Goal: Task Accomplishment & Management: Manage account settings

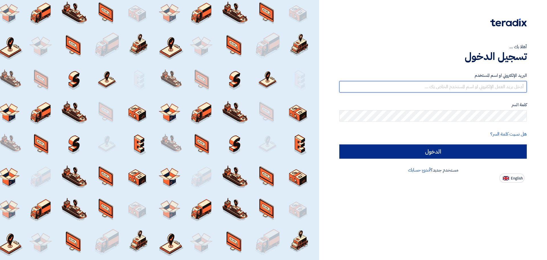
type input "[EMAIL_ADDRESS][DOMAIN_NAME]"
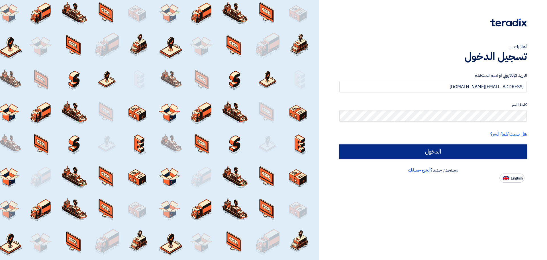
click at [408, 155] on input "الدخول" at bounding box center [433, 151] width 188 height 14
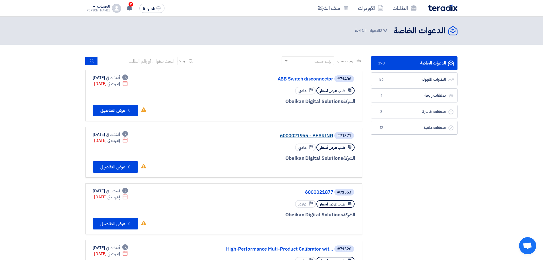
click at [320, 134] on link "6000021955 - BEARING" at bounding box center [276, 135] width 114 height 5
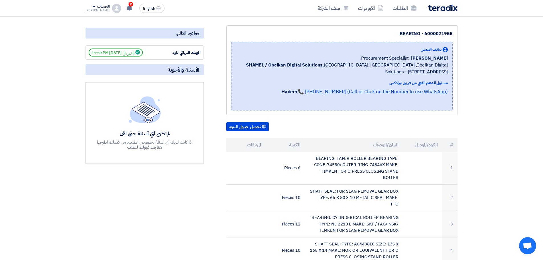
scroll to position [114, 0]
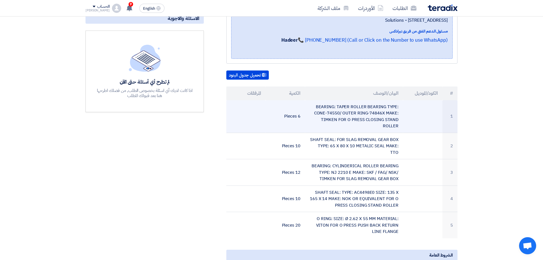
click at [360, 121] on td "BEARING: TAPER ROLLER BEARING TYPE: CONE-74550/ OUTER RING-74846X MAKE: TIMKEN …" at bounding box center [354, 116] width 98 height 33
copy tr "BEARING: TAPER ROLLER BEARING TYPE: CONE-74550/ OUTER RING-74846X MAKE: TIMKEN …"
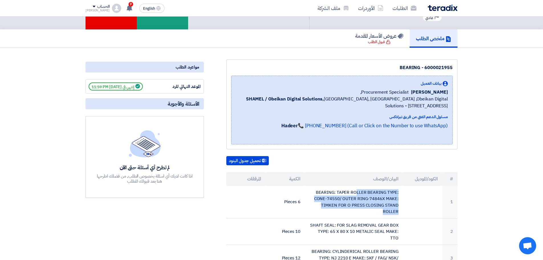
scroll to position [0, 0]
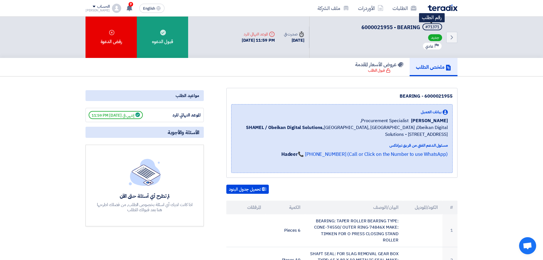
click at [432, 25] on div "#71371" at bounding box center [432, 27] width 14 height 4
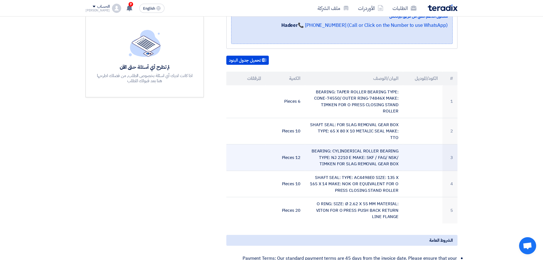
scroll to position [142, 0]
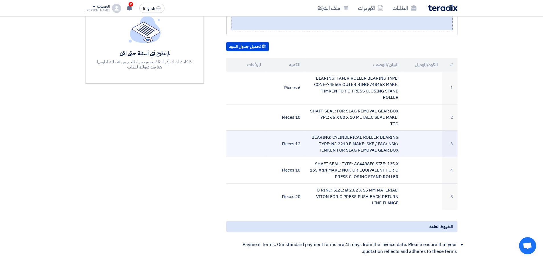
click at [360, 137] on td "BEARING: CYLINDERICAL ROLLER BEARING TYPE: NJ 2210 E MAKE: SKF / FAG/ NSK/ TIMK…" at bounding box center [354, 144] width 98 height 27
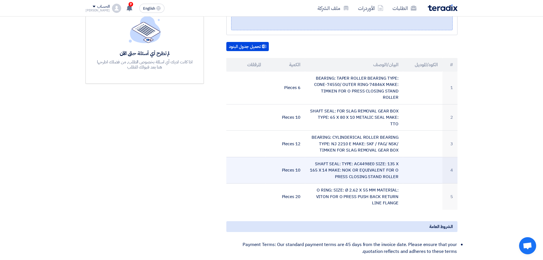
click at [349, 162] on td "SHAFT SEAL: TYPE: AC4498E0 SIZE: 135 X 165 X 14 MAKE: NOK OR EQUIVALENT FOR O P…" at bounding box center [354, 170] width 98 height 27
click at [349, 163] on td "SHAFT SEAL: TYPE: AC4498E0 SIZE: 135 X 165 X 14 MAKE: NOK OR EQUIVALENT FOR O P…" at bounding box center [354, 170] width 98 height 27
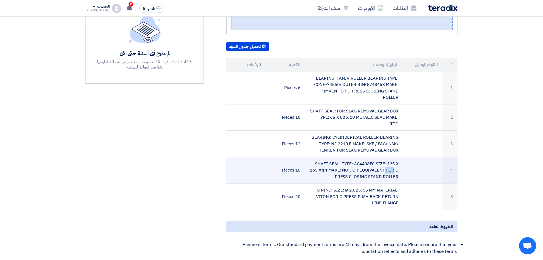
click at [349, 163] on td "SHAFT SEAL: TYPE: AC4498E0 SIZE: 135 X 165 X 14 MAKE: NOK OR EQUIVALENT FOR O P…" at bounding box center [354, 170] width 98 height 27
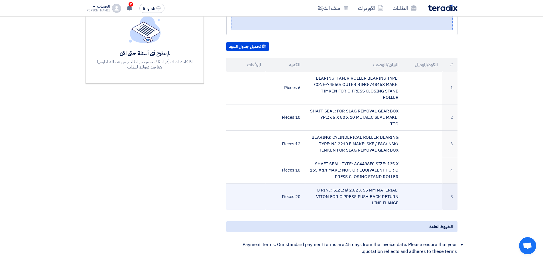
click at [365, 189] on td "O RING: SIZE: Ø 2.62 X 55 MM MATERIAL: VITON FOR O PRESS PUSH BACK RETURN LINE …" at bounding box center [354, 196] width 98 height 26
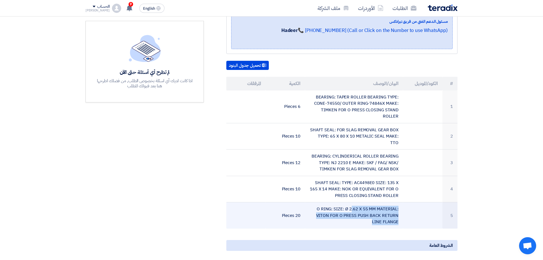
scroll to position [85, 0]
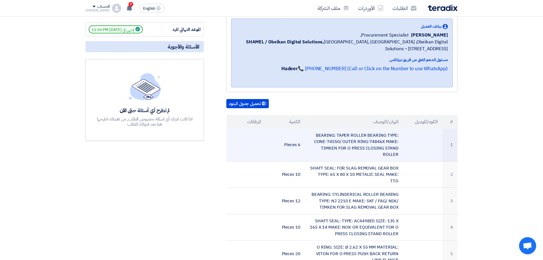
click at [362, 142] on td "BEARING: TAPER ROLLER BEARING TYPE: CONE-74550/ OUTER RING-74846X MAKE: TIMKEN …" at bounding box center [354, 145] width 98 height 33
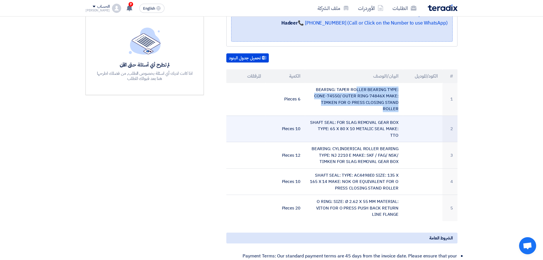
scroll to position [142, 0]
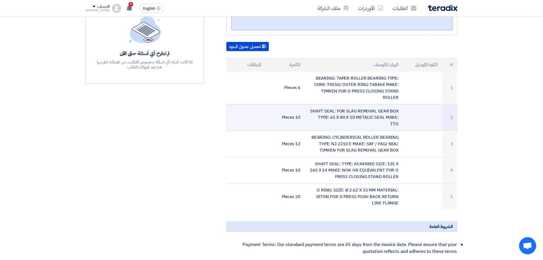
click at [339, 116] on td "SHAFT SEAL: FOR SLAG REMOVAL GEAR BOX TYPE: 65 X 80 X 10 METALIC SEAL MAKE: TTO" at bounding box center [354, 117] width 98 height 27
copy tr "SHAFT SEAL: FOR SLAG REMOVAL GEAR BOX TYPE: 65 X 80 X 10 METALIC SEAL MAKE: TTO"
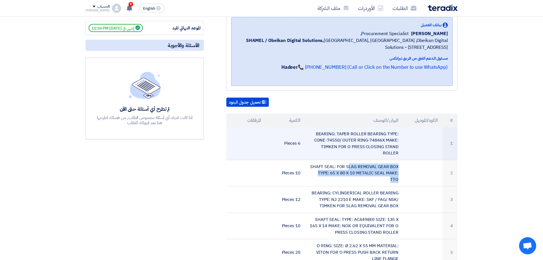
scroll to position [85, 0]
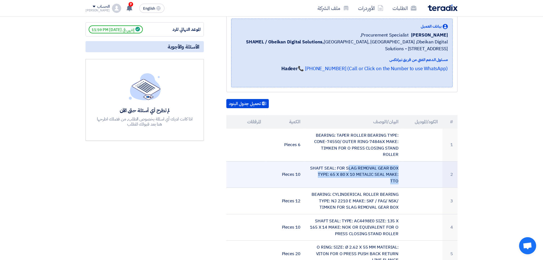
copy tr "SHAFT SEAL: FOR SLAG REMOVAL GEAR BOX TYPE: 65 X 80 X 10 METALIC SEAL MAKE: TTO"
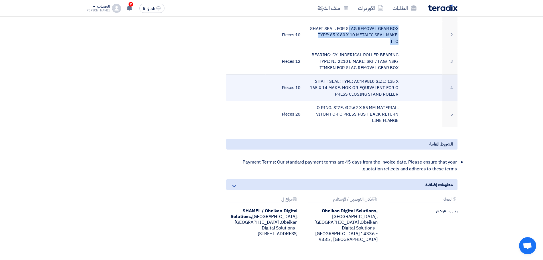
scroll to position [228, 0]
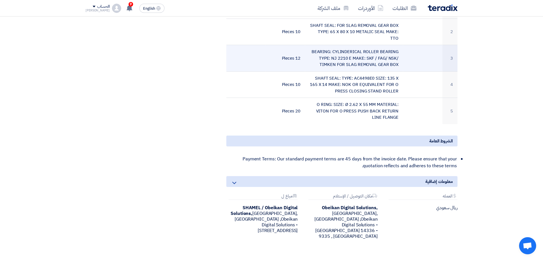
click at [351, 51] on td "BEARING: CYLINDERICAL ROLLER BEARING TYPE: NJ 2210 E MAKE: SKF / FAG/ NSK/ TIMK…" at bounding box center [354, 58] width 98 height 27
copy tr "BEARING: CYLINDERICAL ROLLER BEARING TYPE: NJ 2210 E MAKE: SKF / FAG/ NSK/ TIMK…"
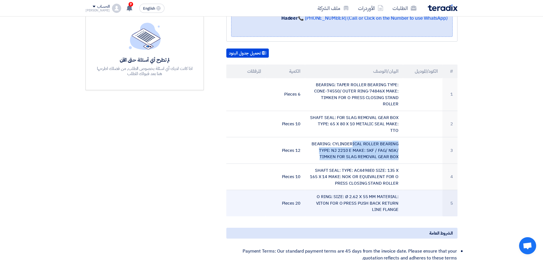
scroll to position [114, 0]
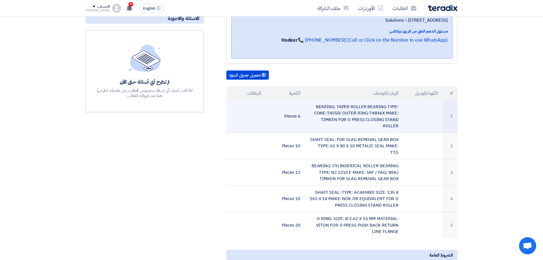
click at [333, 105] on td "BEARING: TAPER ROLLER BEARING TYPE: CONE-74550/ OUTER RING-74846X MAKE: TIMKEN …" at bounding box center [354, 116] width 98 height 33
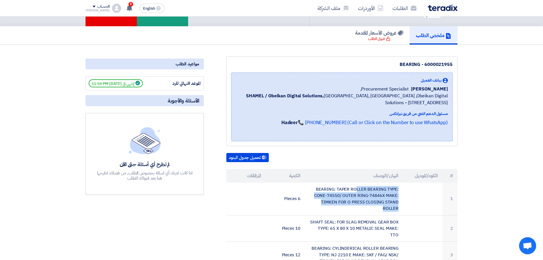
scroll to position [0, 0]
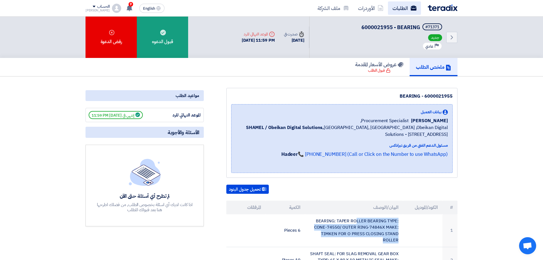
click at [414, 10] on use at bounding box center [414, 7] width 6 height 5
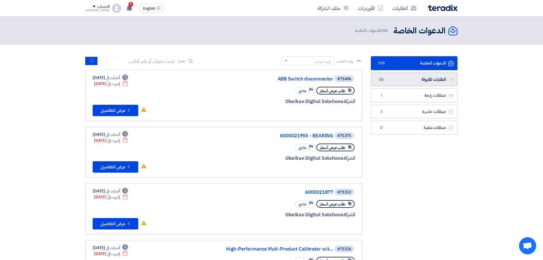
click at [421, 82] on link "الطلبات المقبولة الطلبات المقبولة 56" at bounding box center [414, 79] width 87 height 14
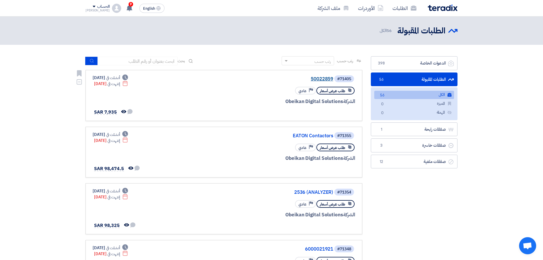
click at [326, 79] on link "50022859" at bounding box center [276, 78] width 114 height 5
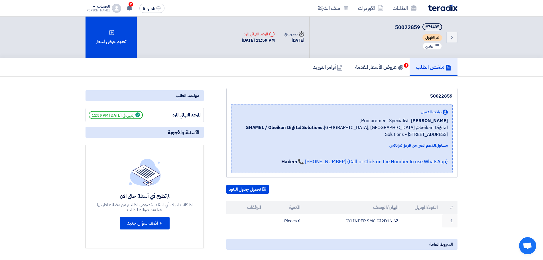
click at [373, 55] on div "Back #71405 50022859 تم القبول Priority عادي" at bounding box center [383, 37] width 148 height 41
click at [376, 60] on link "عروض الأسعار المقدمة 1" at bounding box center [379, 67] width 61 height 18
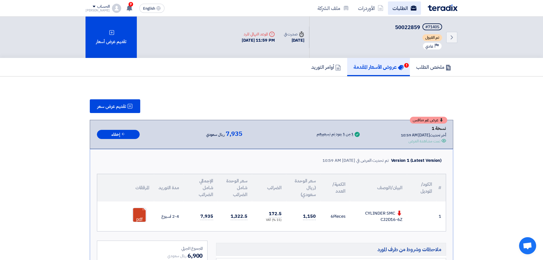
click at [416, 12] on link "الطلبات" at bounding box center [404, 7] width 33 height 13
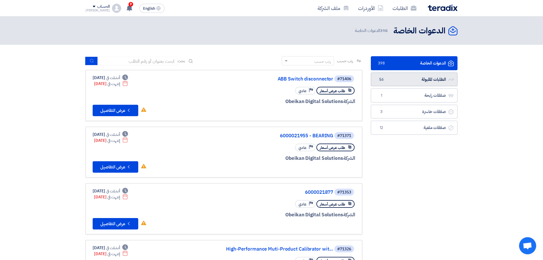
click at [394, 82] on link "الطلبات المقبولة الطلبات المقبولة 56" at bounding box center [414, 79] width 87 height 14
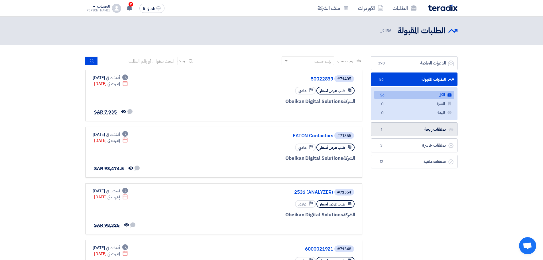
click at [410, 128] on link "صفقات رابحة صفقات رابحة 1" at bounding box center [414, 129] width 87 height 14
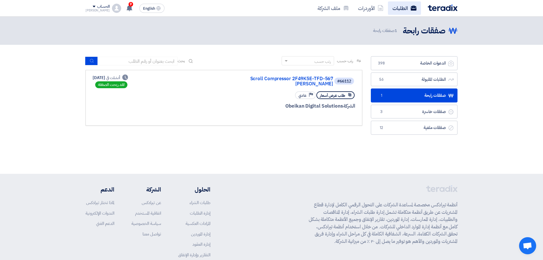
click at [404, 10] on link "الطلبات" at bounding box center [404, 7] width 33 height 13
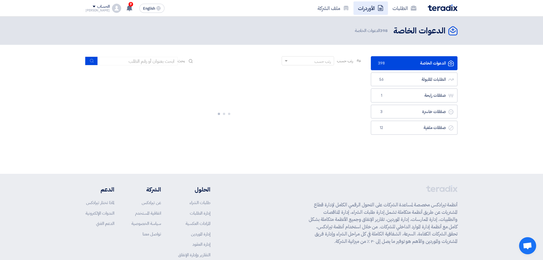
click at [375, 10] on link "الأوردرات" at bounding box center [370, 7] width 34 height 13
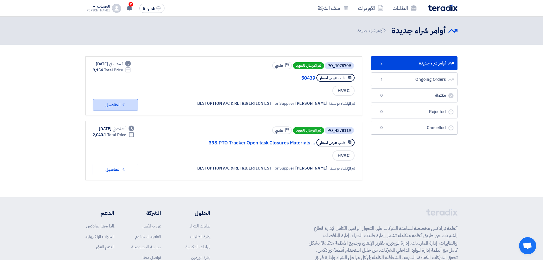
click at [121, 103] on button "Check details التفاصيل" at bounding box center [116, 104] width 46 height 11
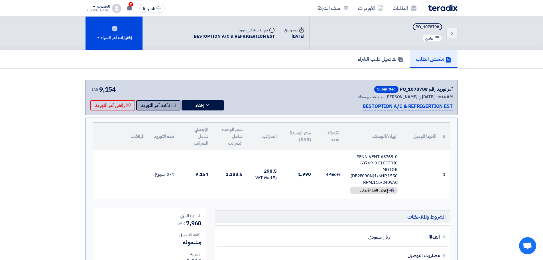
click at [166, 104] on button "تأكيد أمر التوريد" at bounding box center [158, 105] width 44 height 10
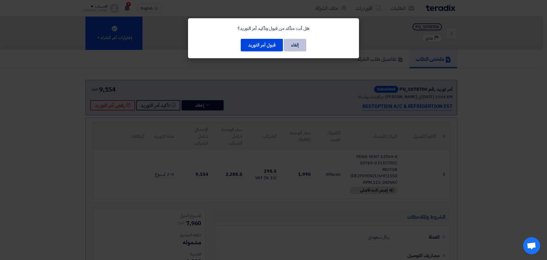
click at [292, 44] on button "إلغاء" at bounding box center [295, 45] width 23 height 13
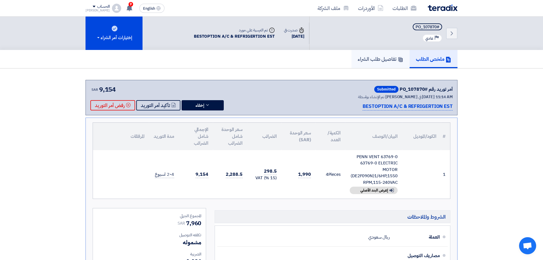
click at [404, 62] on link "تفاصيل طلب الشراء" at bounding box center [380, 59] width 58 height 18
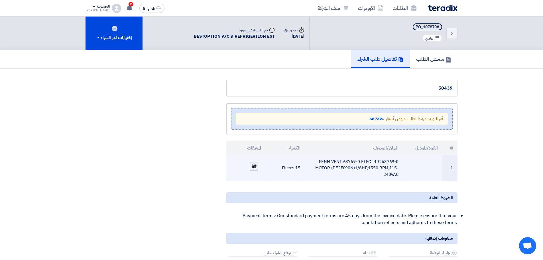
click at [254, 165] on img at bounding box center [254, 166] width 8 height 7
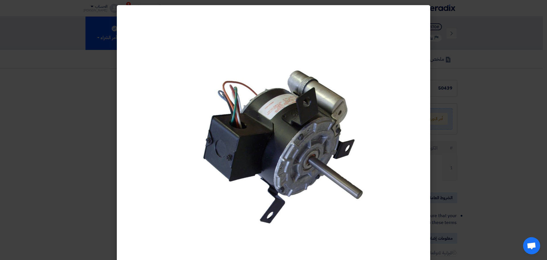
click at [444, 112] on modal-container at bounding box center [273, 130] width 547 height 260
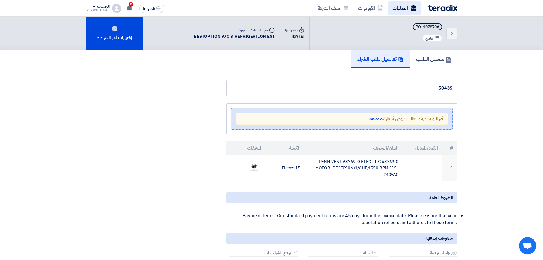
click at [417, 9] on link "الطلبات" at bounding box center [404, 7] width 33 height 13
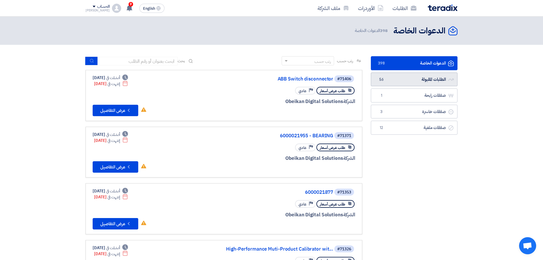
click at [404, 80] on link "الطلبات المقبولة الطلبات المقبولة 56" at bounding box center [414, 79] width 87 height 14
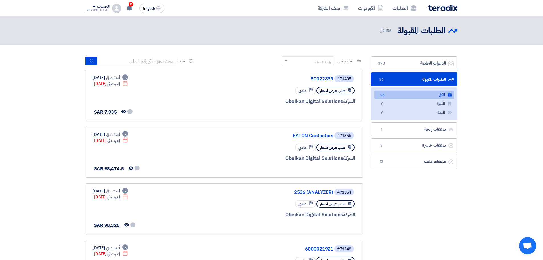
click at [423, 92] on link "الكل الكل 56" at bounding box center [414, 95] width 80 height 8
click at [331, 79] on link "50022859" at bounding box center [276, 78] width 114 height 5
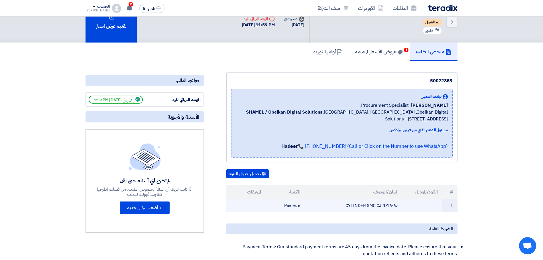
scroll to position [28, 0]
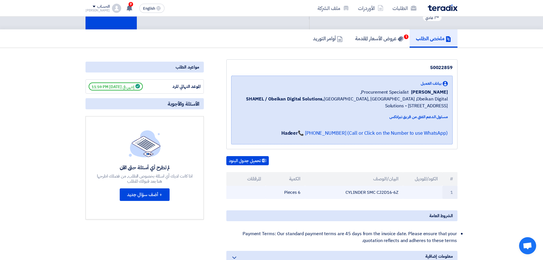
click at [367, 195] on td "CYLINDER SMC CJ2D16-6Z" at bounding box center [354, 192] width 98 height 13
copy tr "CYLINDER SMC CJ2D16-6Z"
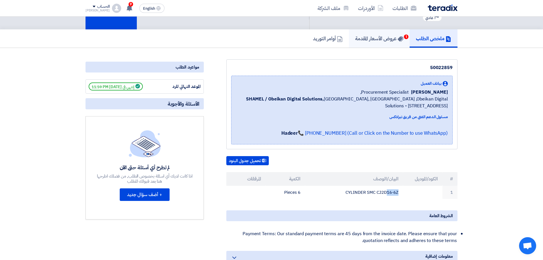
click at [378, 41] on h5 "عروض الأسعار المقدمة 1" at bounding box center [379, 38] width 48 height 7
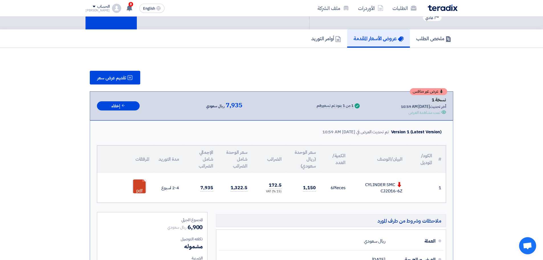
scroll to position [57, 0]
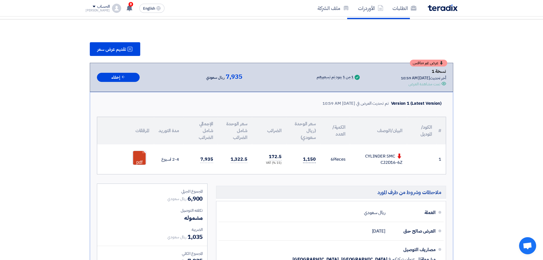
click at [308, 160] on span "1,150" at bounding box center [309, 159] width 13 height 7
click at [403, 5] on link "الطلبات" at bounding box center [404, 7] width 33 height 13
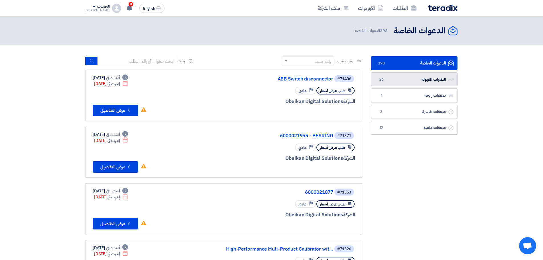
click at [411, 79] on link "الطلبات المقبولة الطلبات المقبولة 56" at bounding box center [414, 79] width 87 height 14
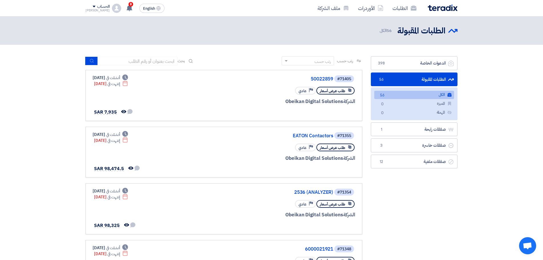
click at [380, 93] on span "56" at bounding box center [382, 95] width 7 height 6
click at [170, 60] on input at bounding box center [138, 61] width 80 height 9
click at [211, 58] on div "رتب حسب رتب حسب بحث" at bounding box center [223, 63] width 277 height 14
